Goal: Information Seeking & Learning: Learn about a topic

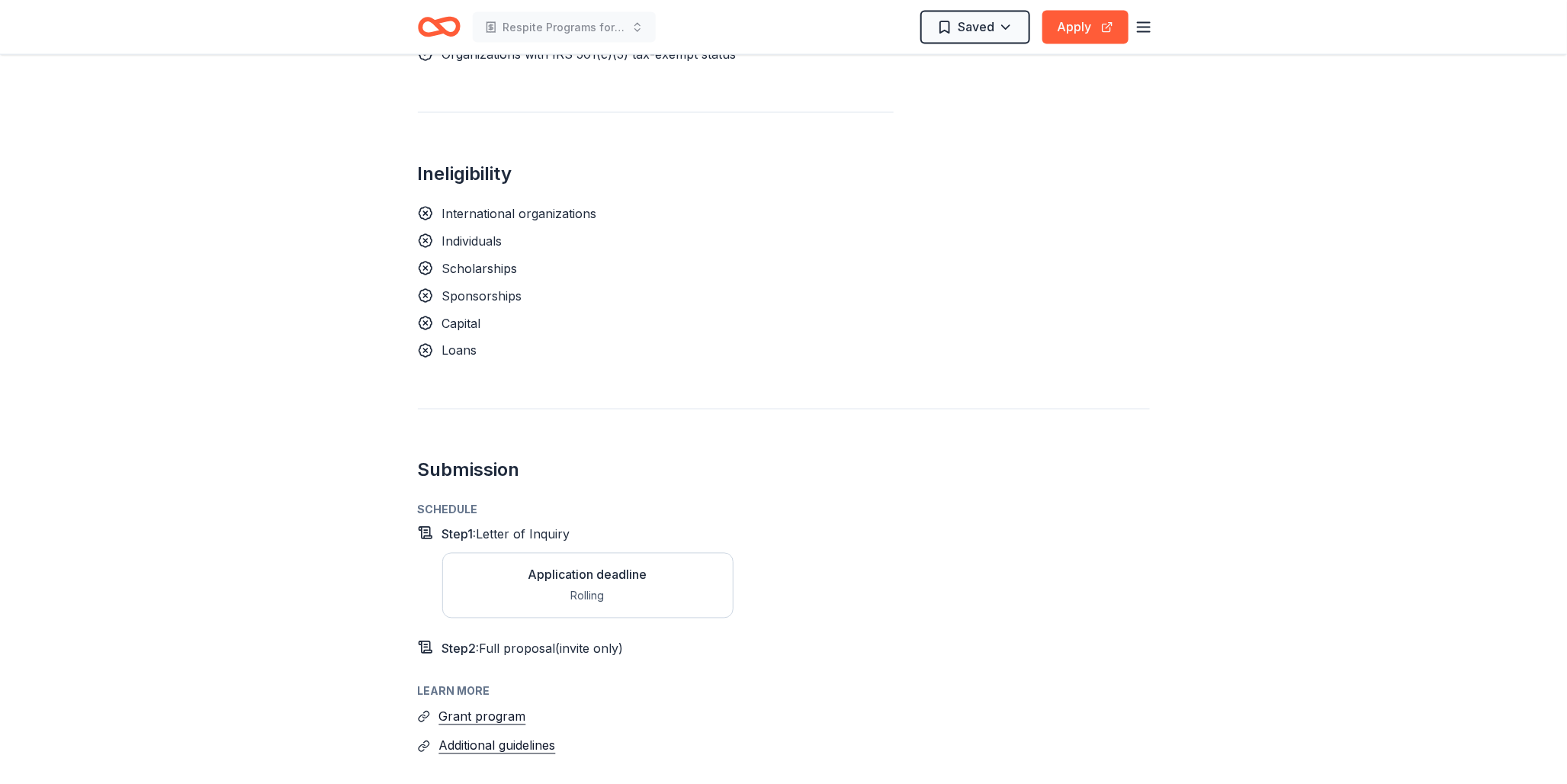
scroll to position [1131, 0]
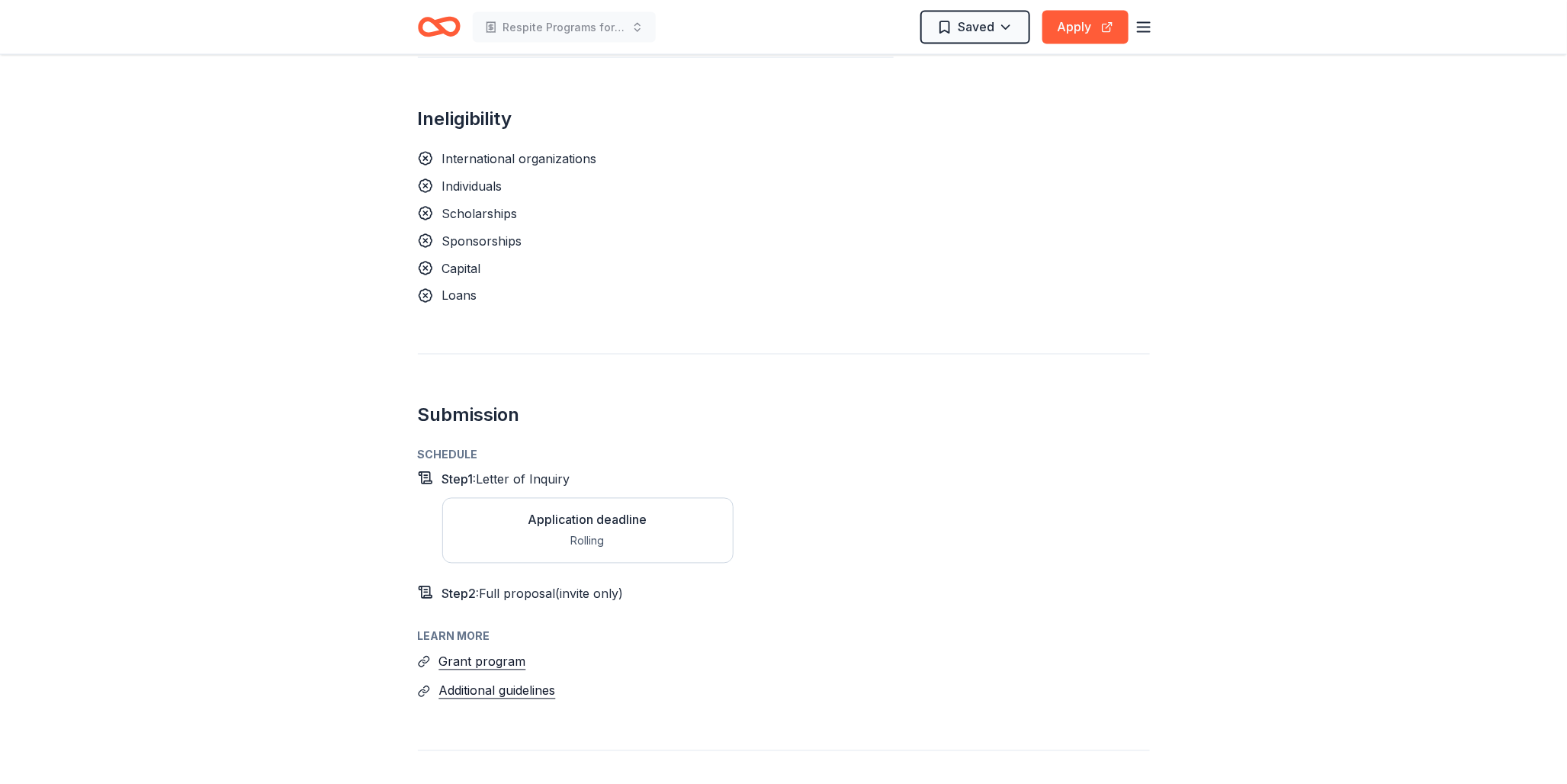
click at [623, 521] on div "Application deadline" at bounding box center [588, 520] width 119 height 19
click at [467, 661] on button "Grant program" at bounding box center [483, 661] width 87 height 20
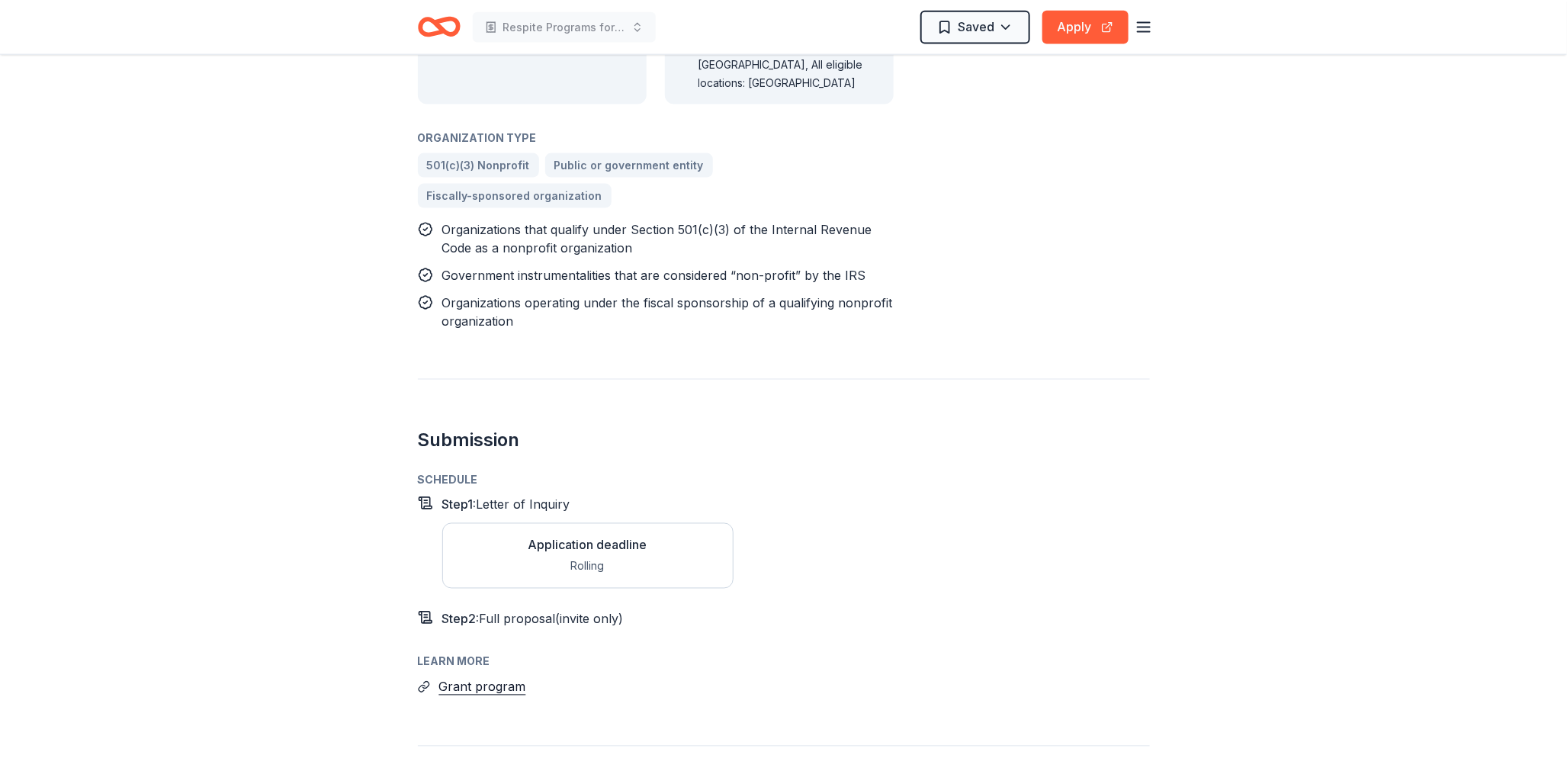
scroll to position [1148, 0]
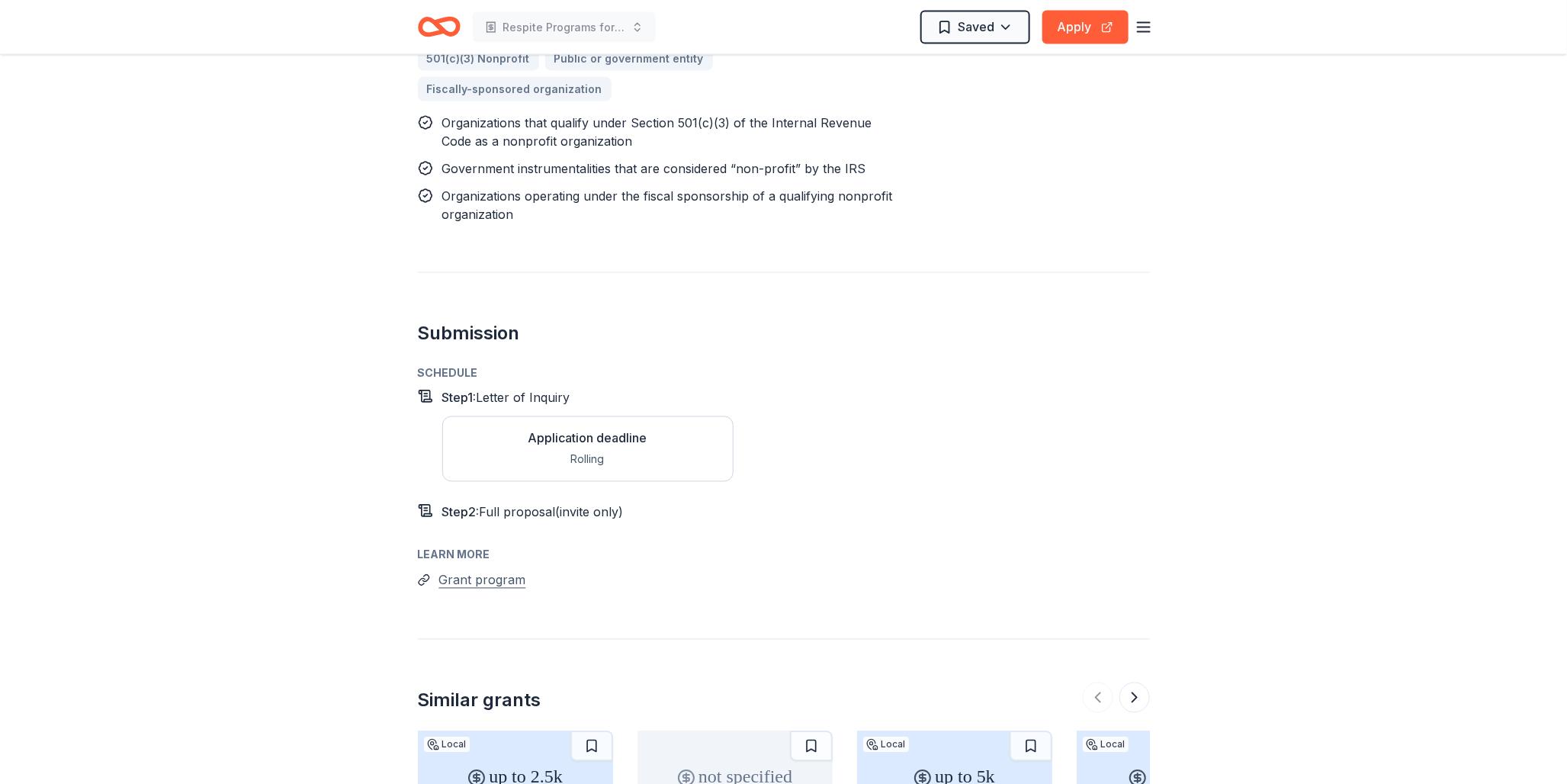
click at [474, 571] on button "Grant program" at bounding box center [483, 580] width 87 height 20
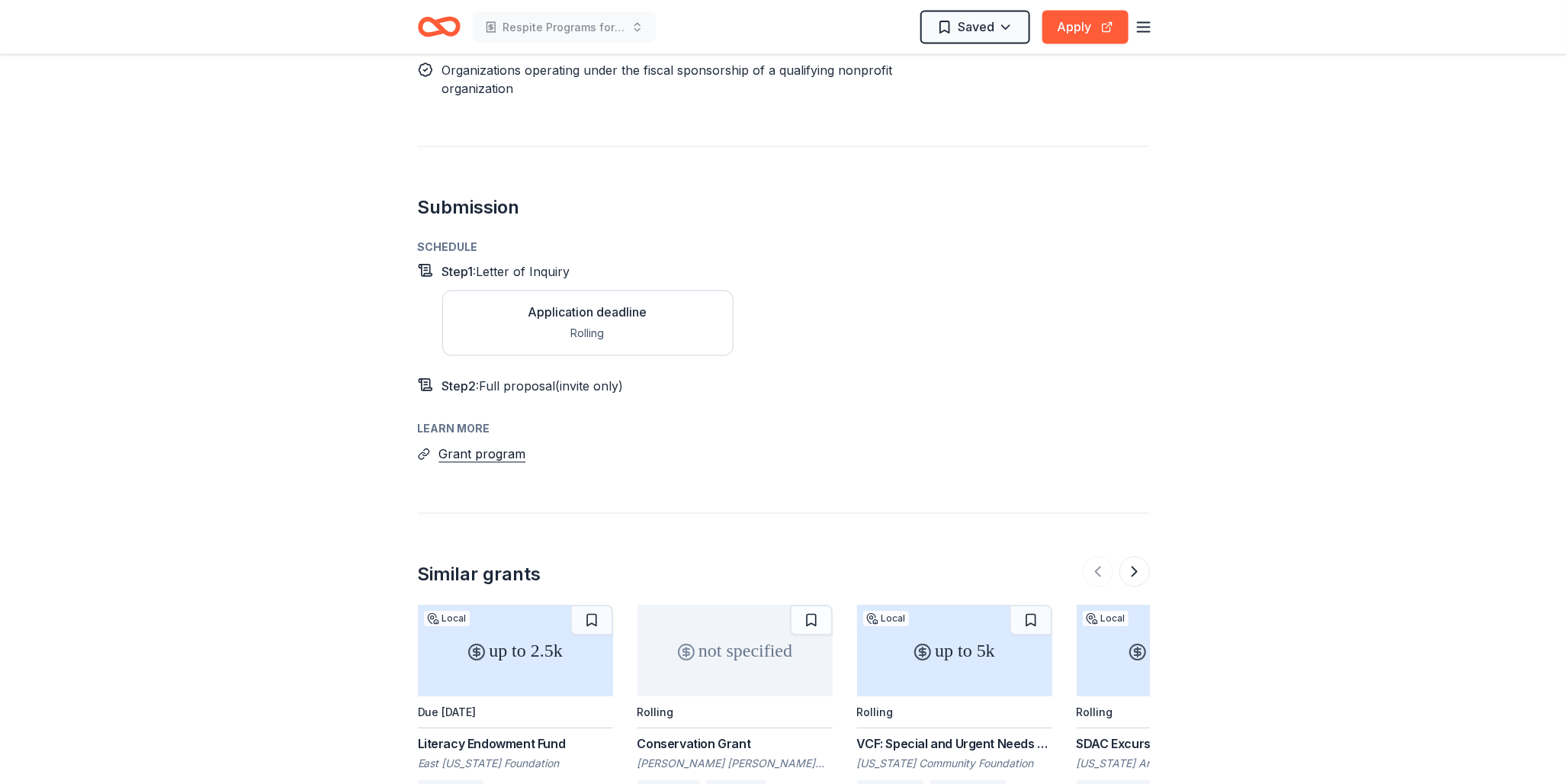
scroll to position [0, 0]
